Goal: Information Seeking & Learning: Learn about a topic

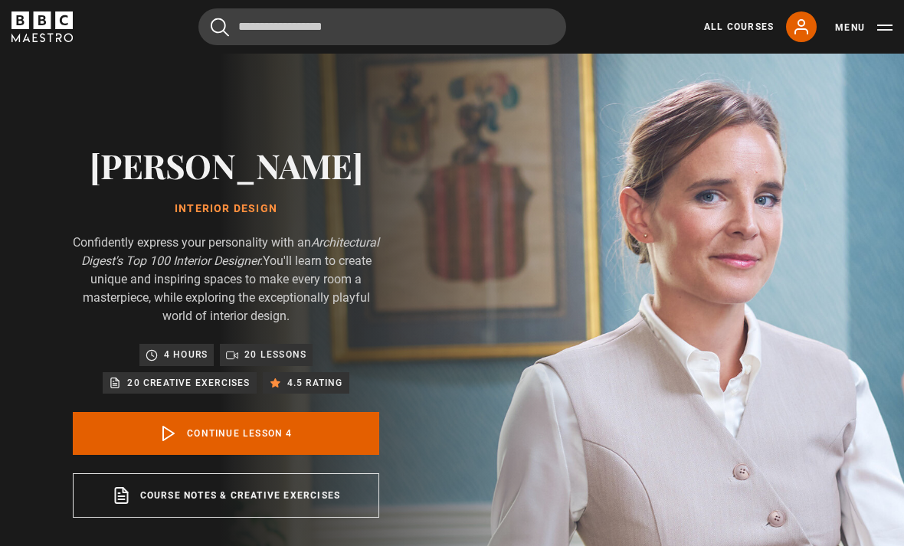
scroll to position [720, 0]
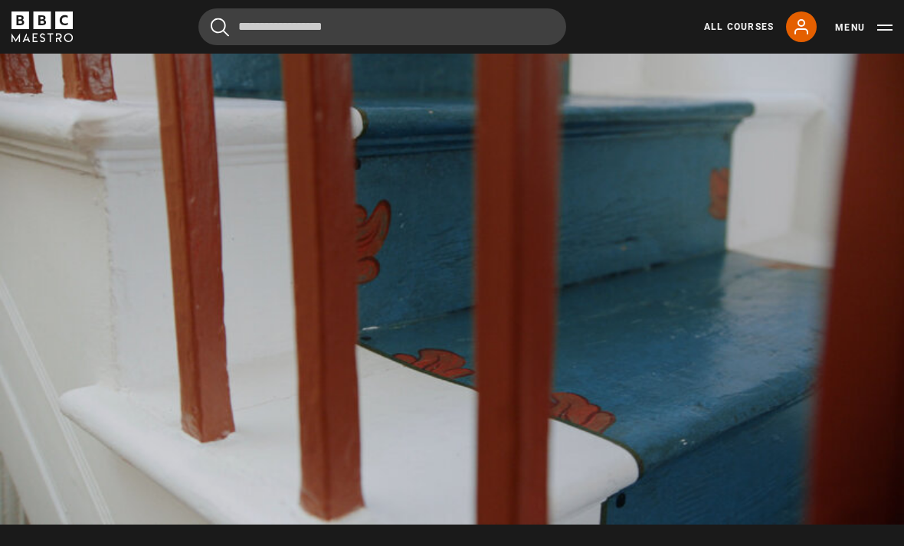
click at [823, 532] on div "Video Player is loading. Play Lesson Create a sense of place 10s Skip Back 10 s…" at bounding box center [452, 316] width 904 height 600
click at [819, 247] on video-js "Video Player is loading. Play Lesson Create a sense of place 10s Skip Back 10 s…" at bounding box center [452, 270] width 904 height 509
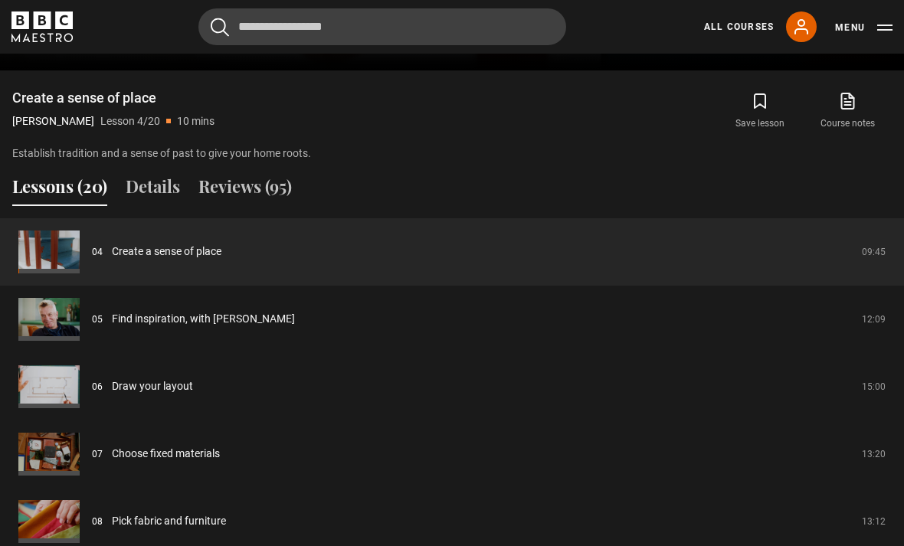
scroll to position [1174, 0]
click at [225, 315] on link "Find inspiration, with [PERSON_NAME]" at bounding box center [203, 319] width 183 height 16
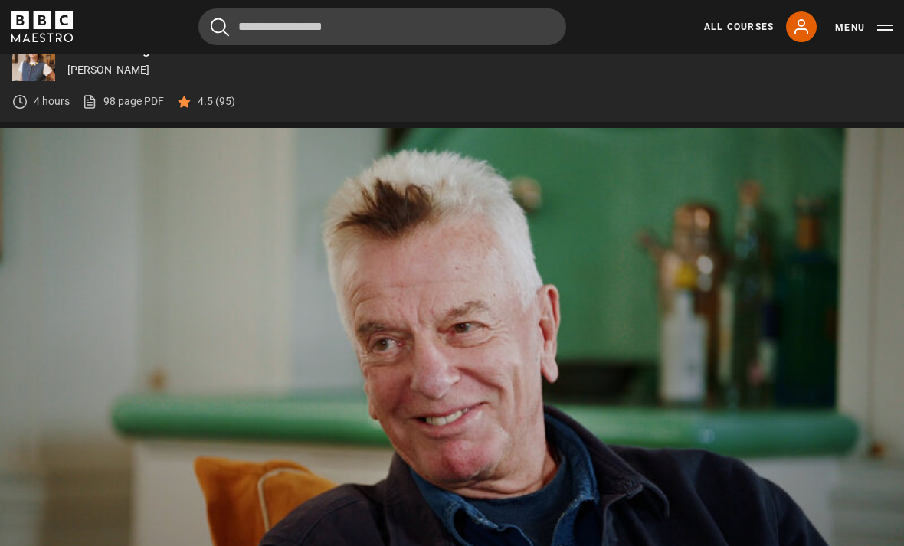
scroll to position [697, 0]
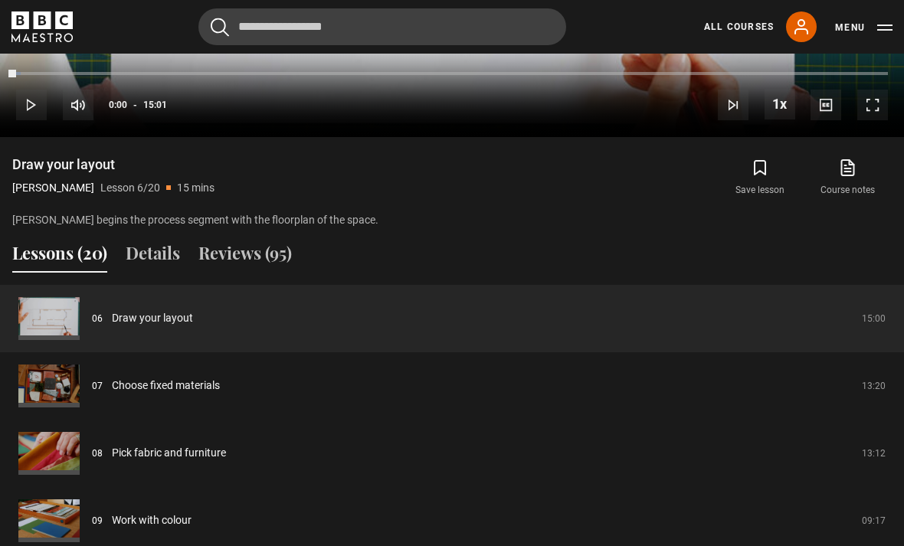
scroll to position [1291, 0]
click at [193, 317] on link "Draw your layout" at bounding box center [152, 319] width 81 height 16
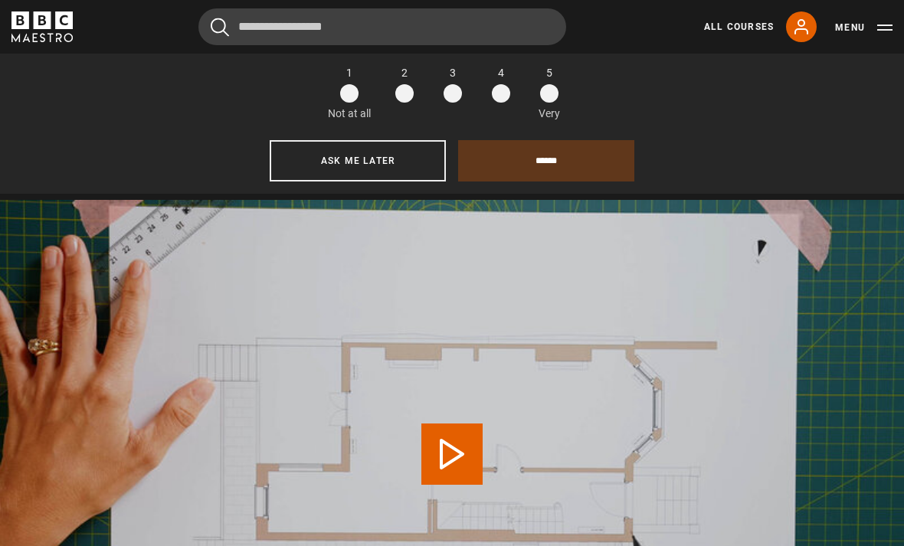
scroll to position [778, 0]
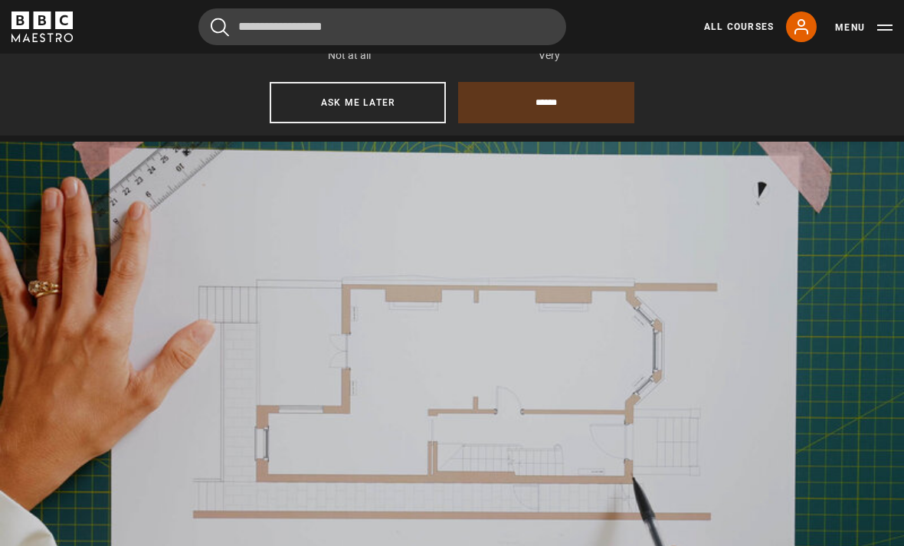
click at [450, 496] on video-js "Video Player is loading. Play Lesson Draw your layout 10s Skip Back 10 seconds …" at bounding box center [452, 396] width 904 height 509
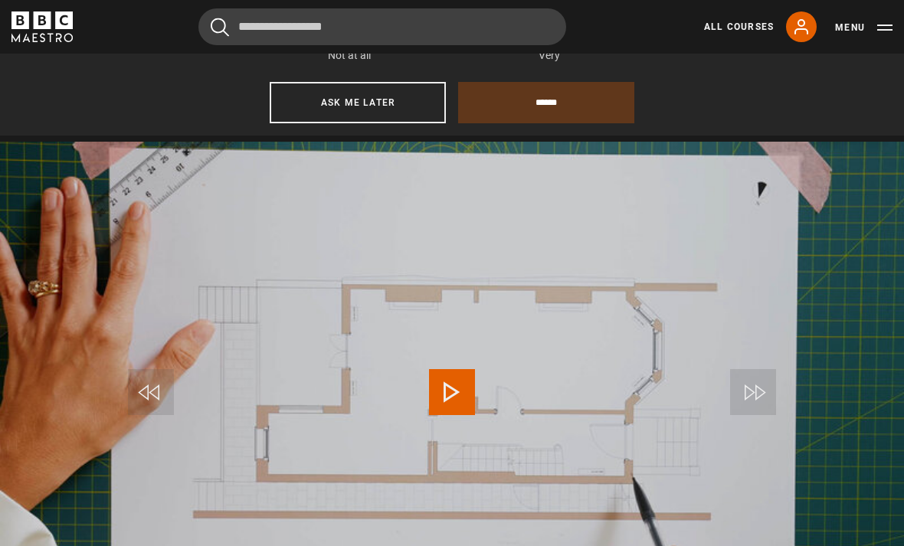
click at [554, 468] on video-js "Video Player is loading. Play Lesson Draw your layout 10s Skip Back 10 seconds …" at bounding box center [452, 396] width 904 height 509
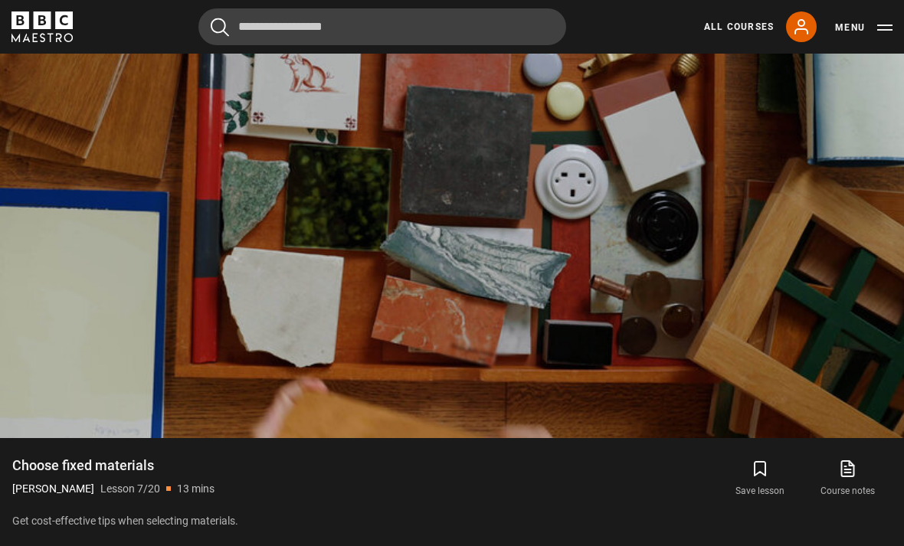
scroll to position [918, 0]
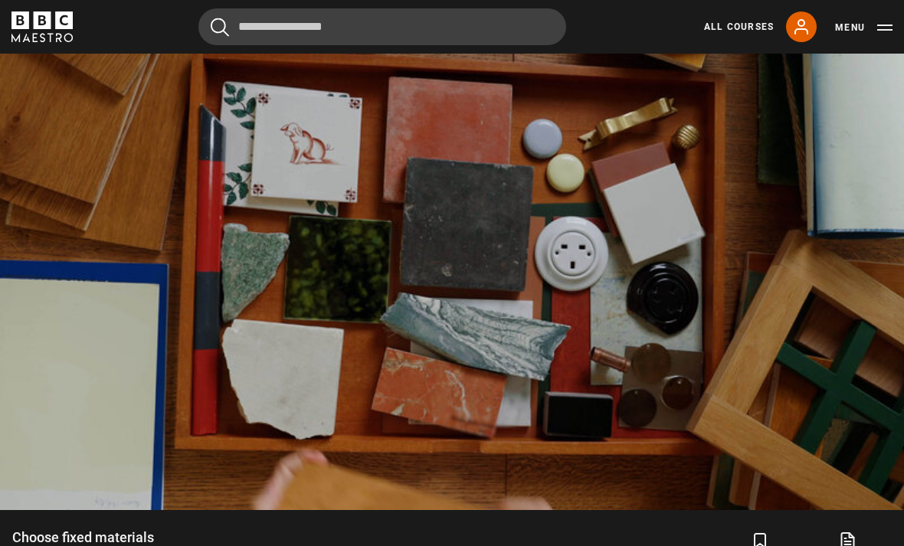
click at [487, 370] on video-js "Video Player is loading. Play Lesson Choose fixed materials 10s Skip Back 10 se…" at bounding box center [452, 256] width 904 height 509
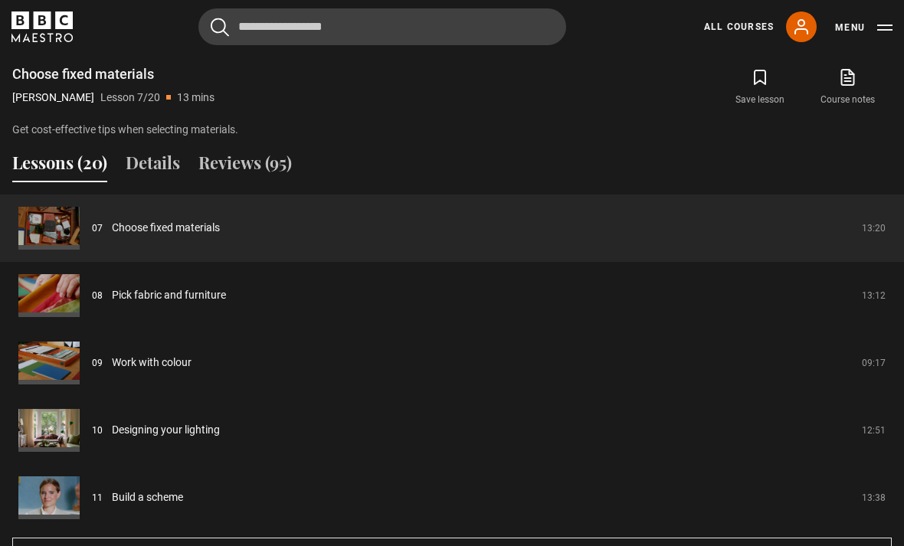
scroll to position [1379, 0]
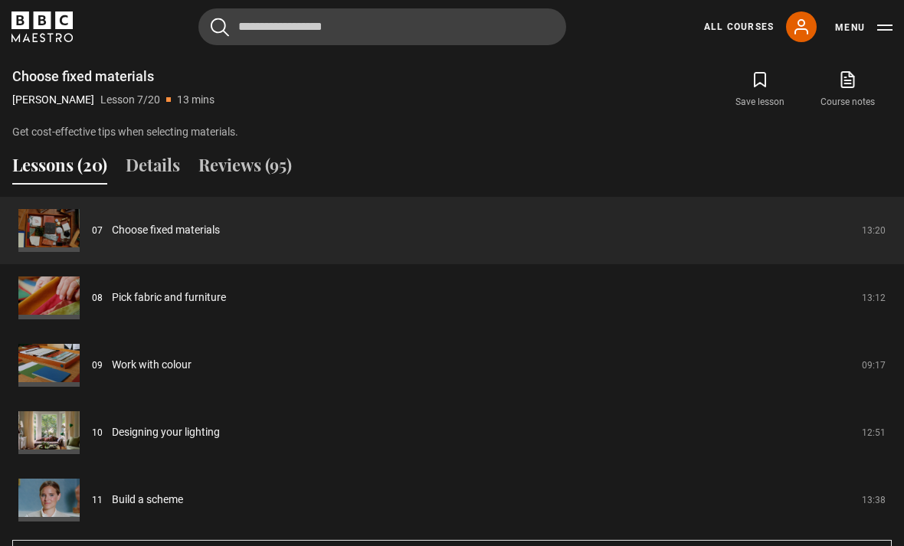
click at [129, 302] on link "Pick fabric and furniture" at bounding box center [169, 298] width 114 height 16
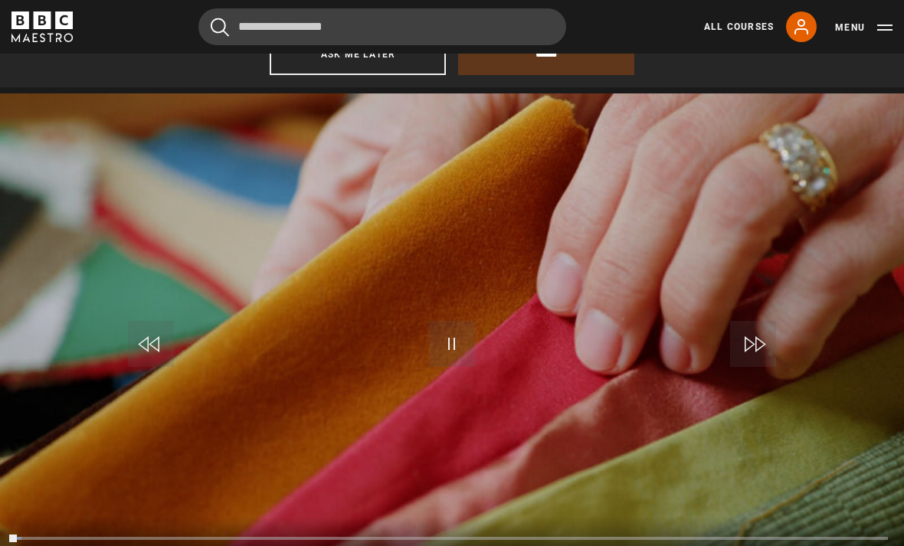
scroll to position [832, 0]
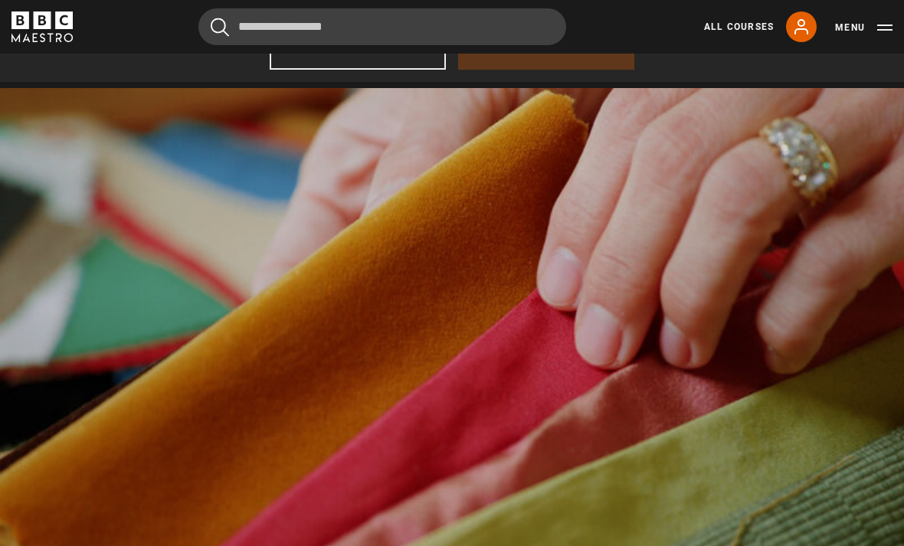
click at [247, 449] on video-js "Video Player is loading. Play Lesson Pick fabric and furniture 10s Skip Back 10…" at bounding box center [452, 342] width 904 height 509
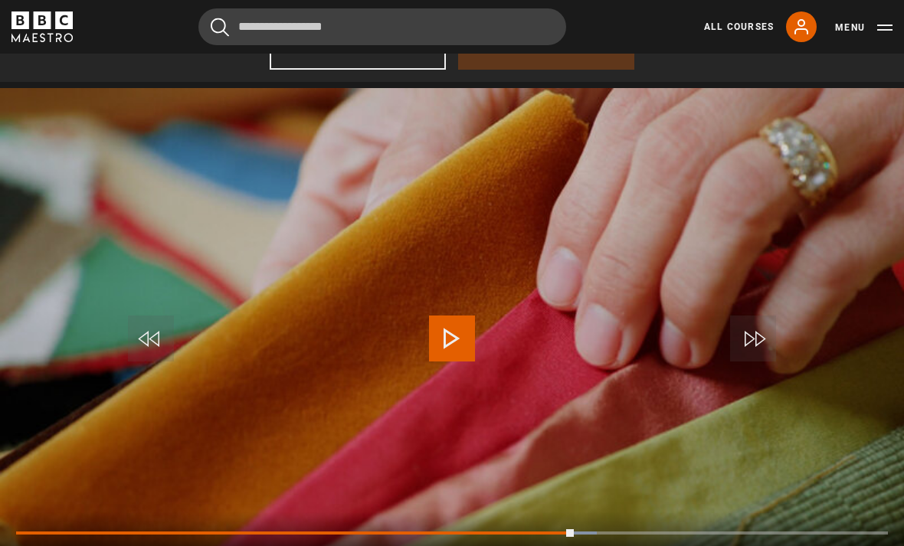
click at [161, 295] on video-js "Video Player is loading. Play Lesson Pick fabric and furniture 10s Skip Back 10…" at bounding box center [452, 342] width 904 height 509
click at [569, 532] on div "Loaded : 63.42%" at bounding box center [452, 533] width 872 height 3
click at [648, 404] on video-js "Video Player is loading. Play Lesson Pick fabric and furniture 10s Skip Back 10…" at bounding box center [452, 342] width 904 height 509
click at [512, 460] on video-js "Video Player is loading. Play Lesson Pick fabric and furniture 10s Skip Back 10…" at bounding box center [452, 342] width 904 height 509
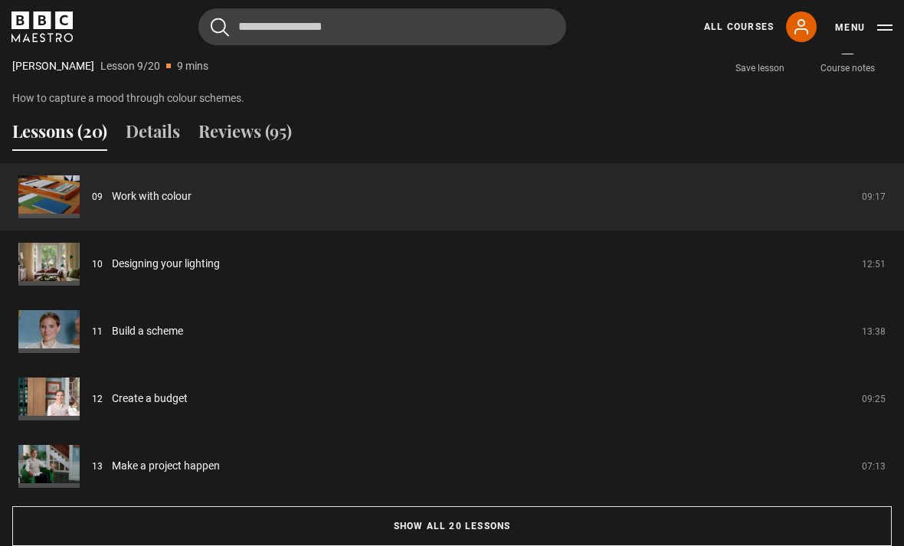
scroll to position [1412, 0]
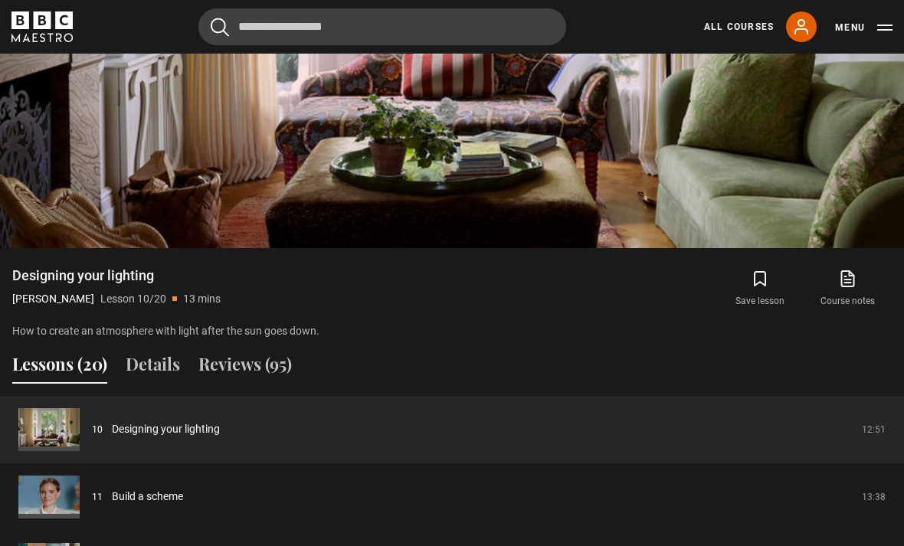
scroll to position [1177, 0]
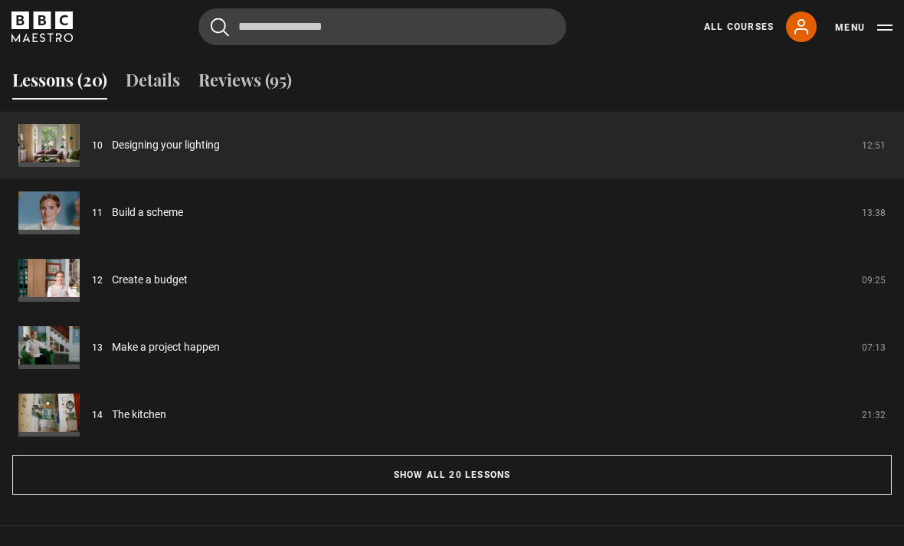
scroll to position [1469, 0]
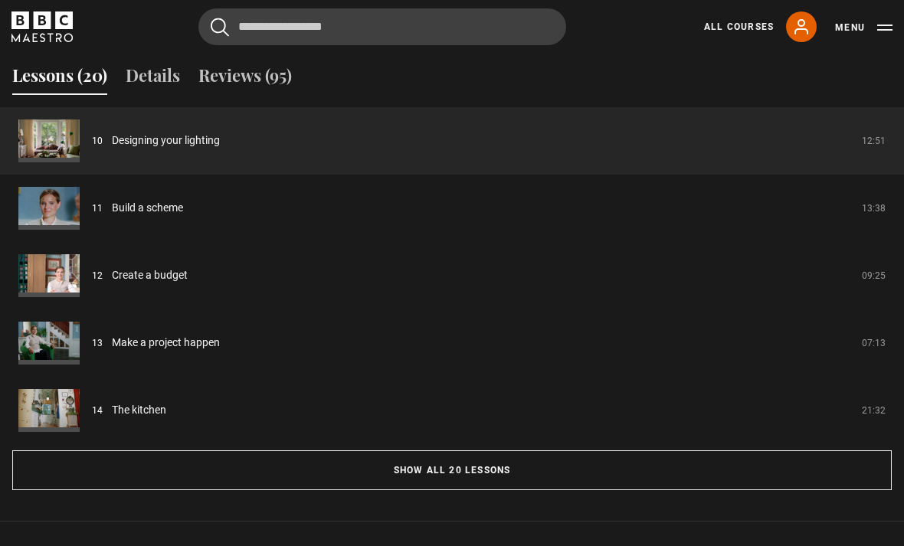
click at [355, 482] on button "Show all 20 lessons" at bounding box center [451, 470] width 879 height 40
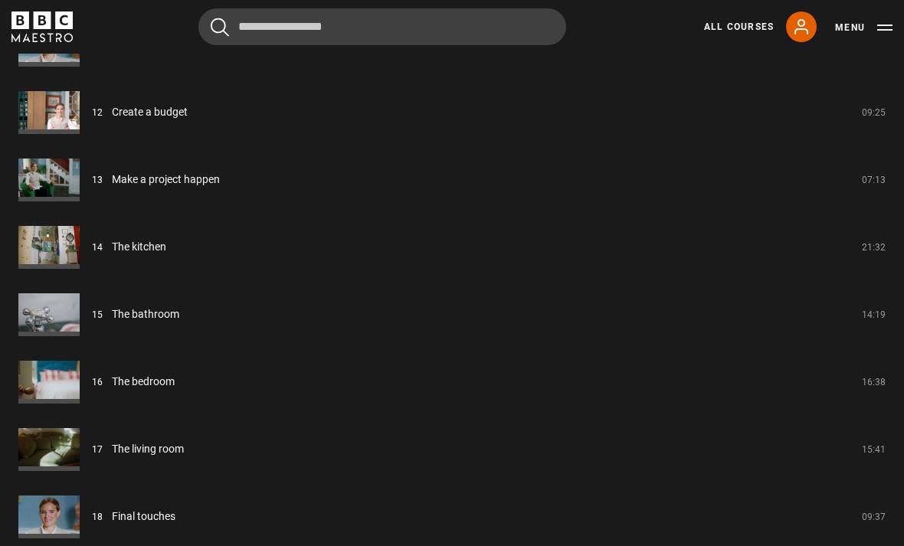
scroll to position [2305, 0]
click at [140, 525] on link "Final touches" at bounding box center [144, 517] width 64 height 16
